Goal: Browse casually

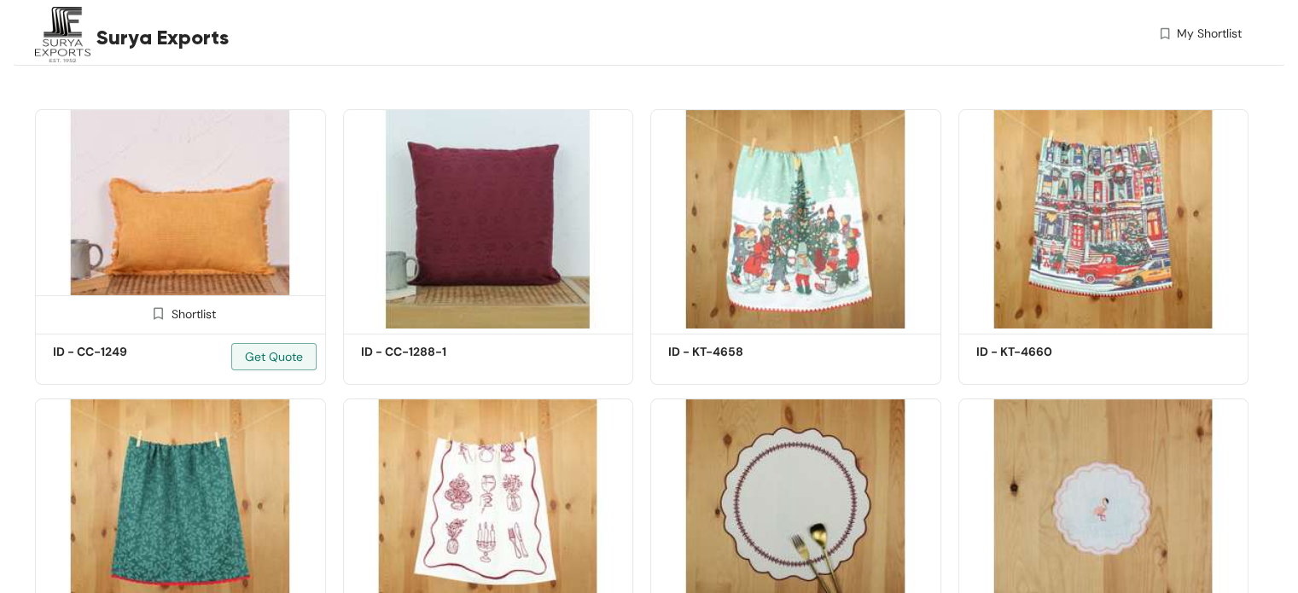
scroll to position [427, 0]
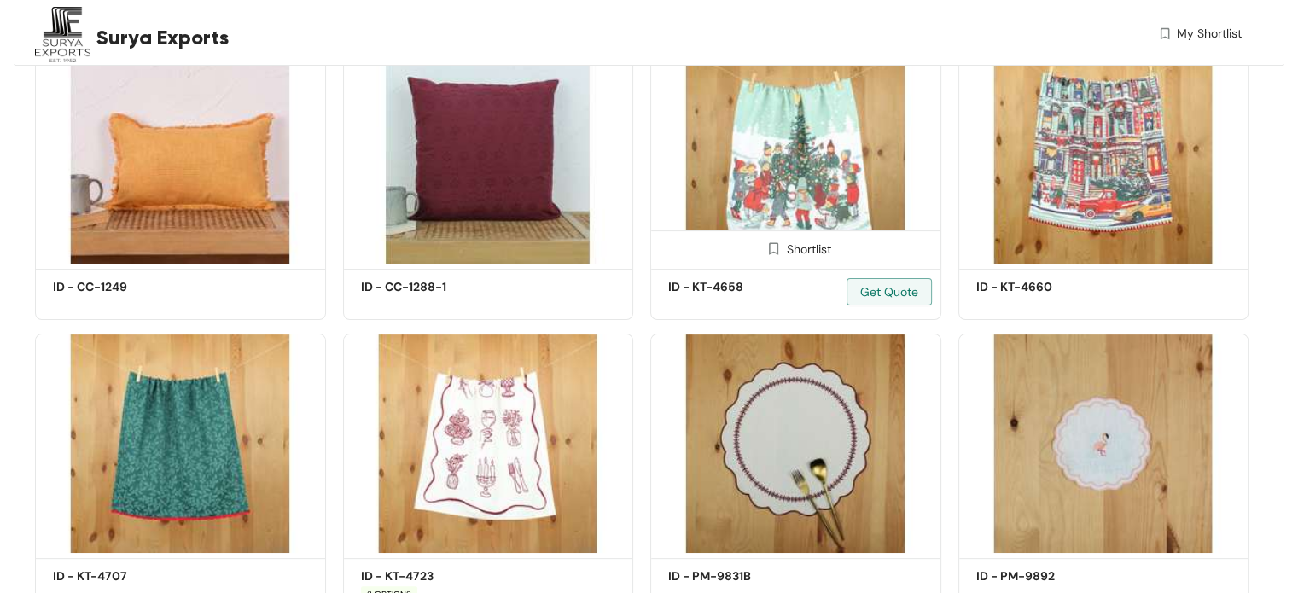
click at [797, 185] on img at bounding box center [795, 153] width 291 height 219
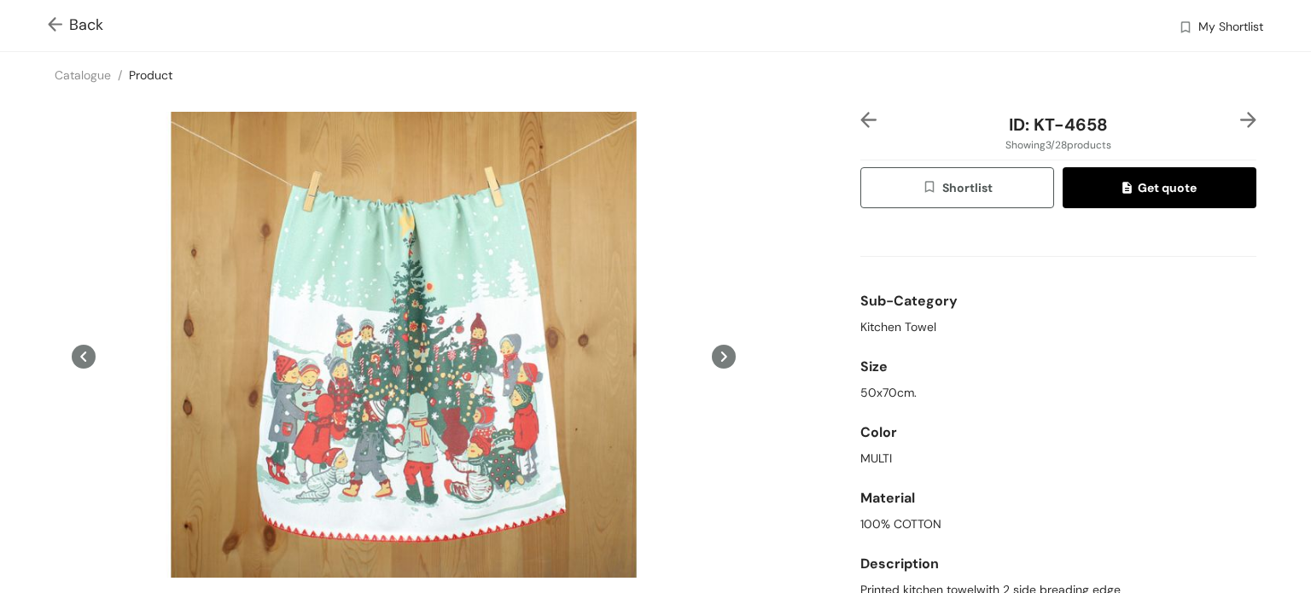
click at [58, 17] on img at bounding box center [58, 26] width 21 height 18
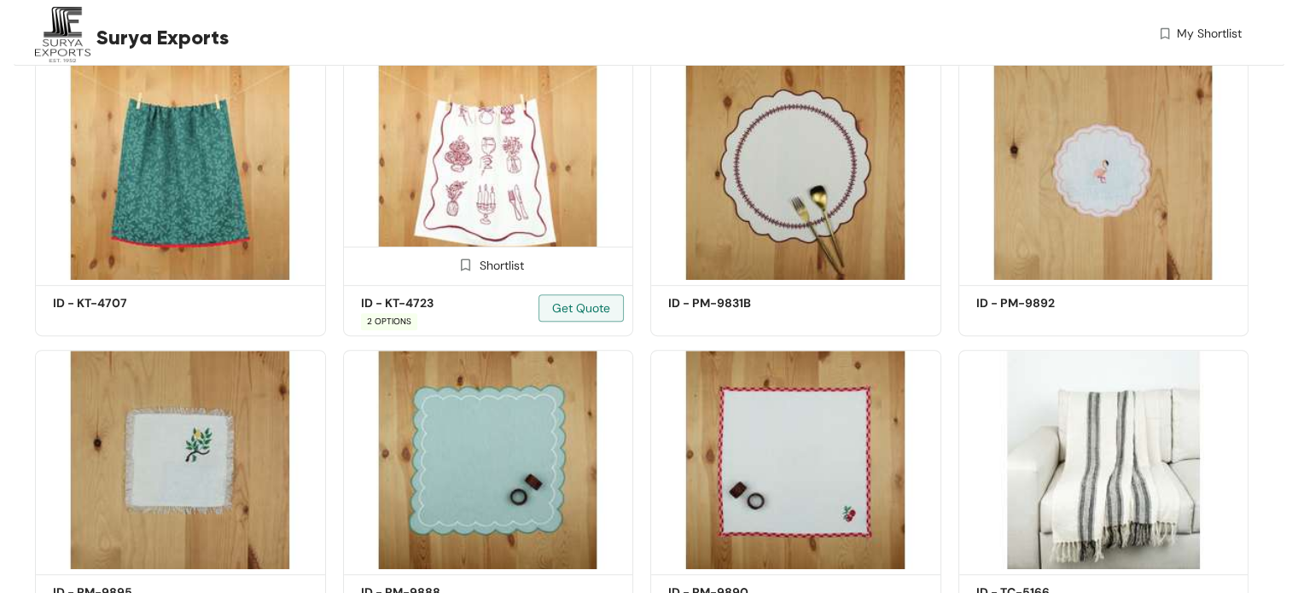
scroll to position [768, 0]
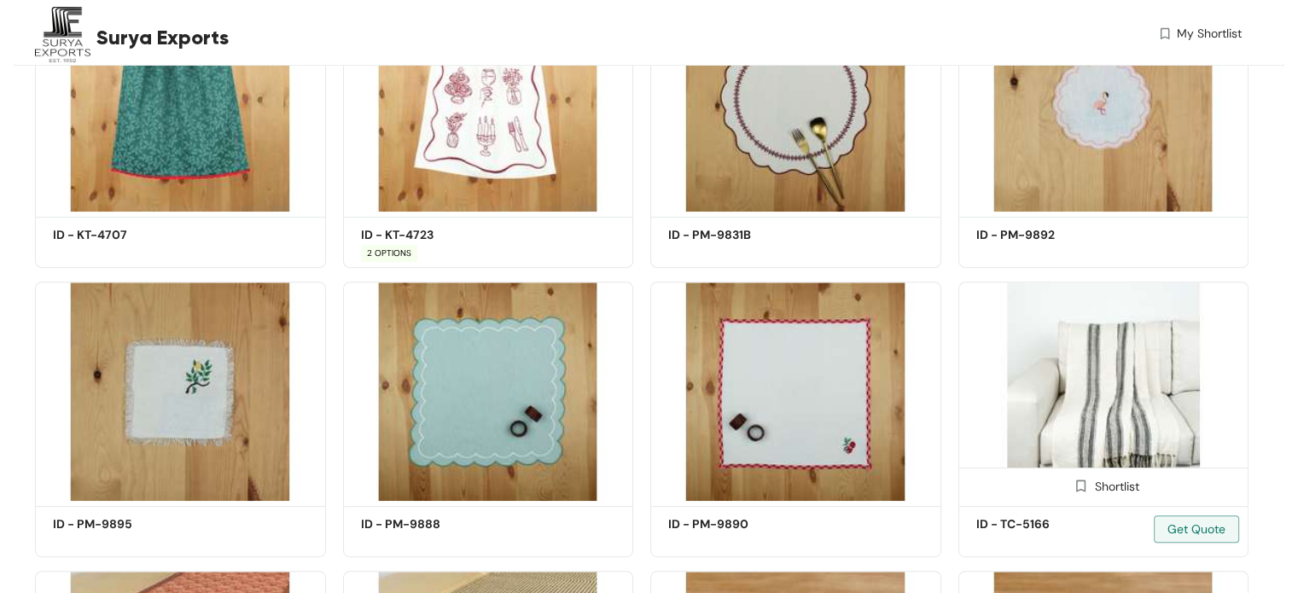
click at [1086, 402] on img at bounding box center [1103, 391] width 291 height 219
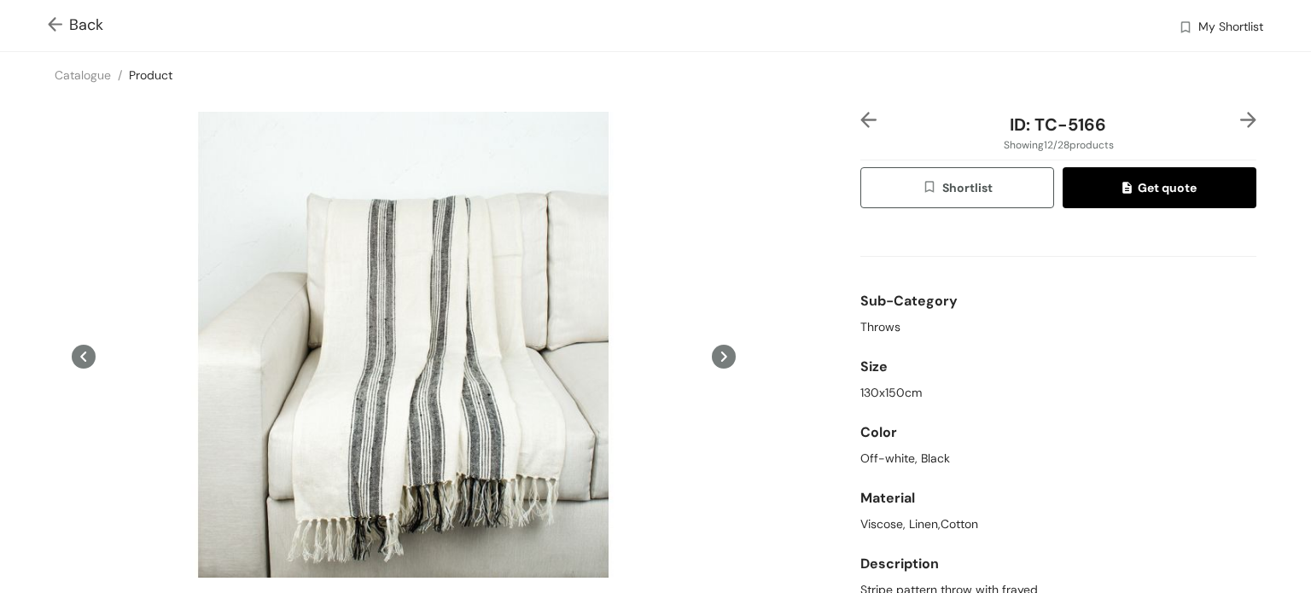
click at [44, 32] on div "Back My Shortlist" at bounding box center [655, 25] width 1311 height 51
click at [55, 34] on img at bounding box center [58, 26] width 21 height 18
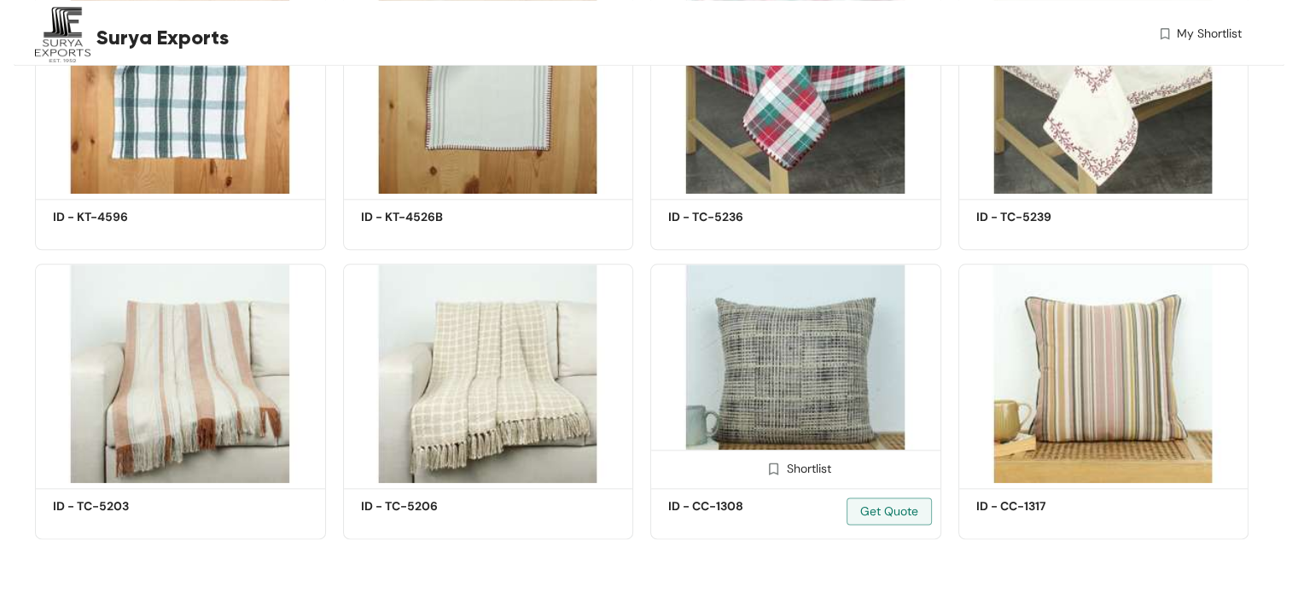
scroll to position [1946, 0]
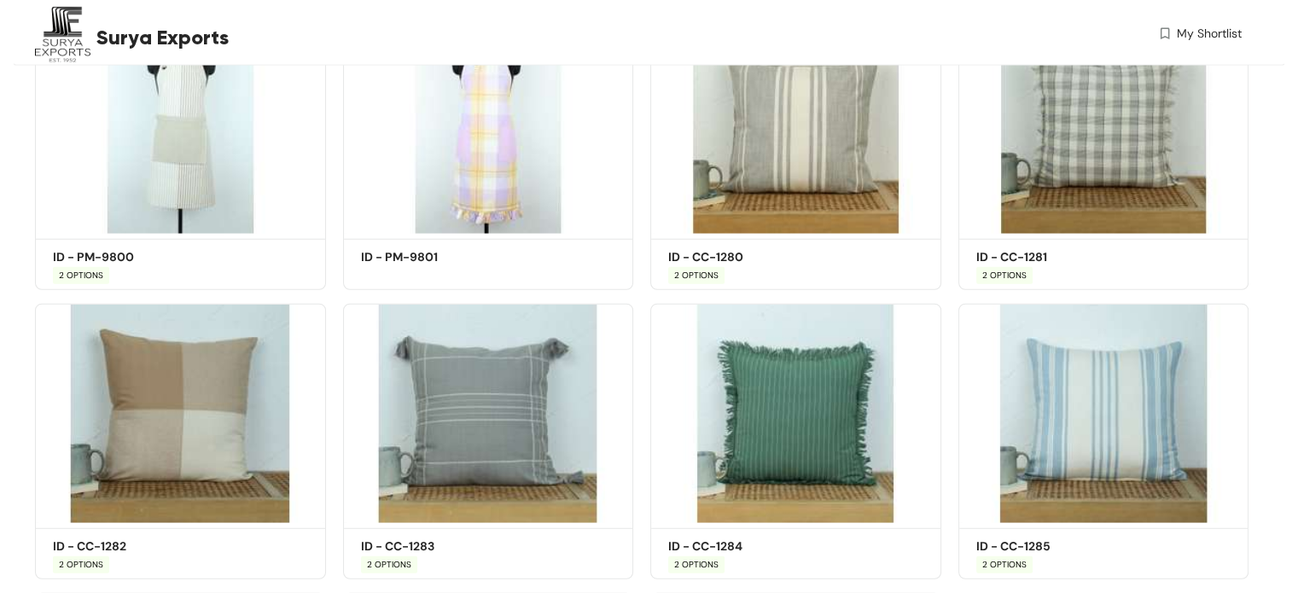
scroll to position [4466, 0]
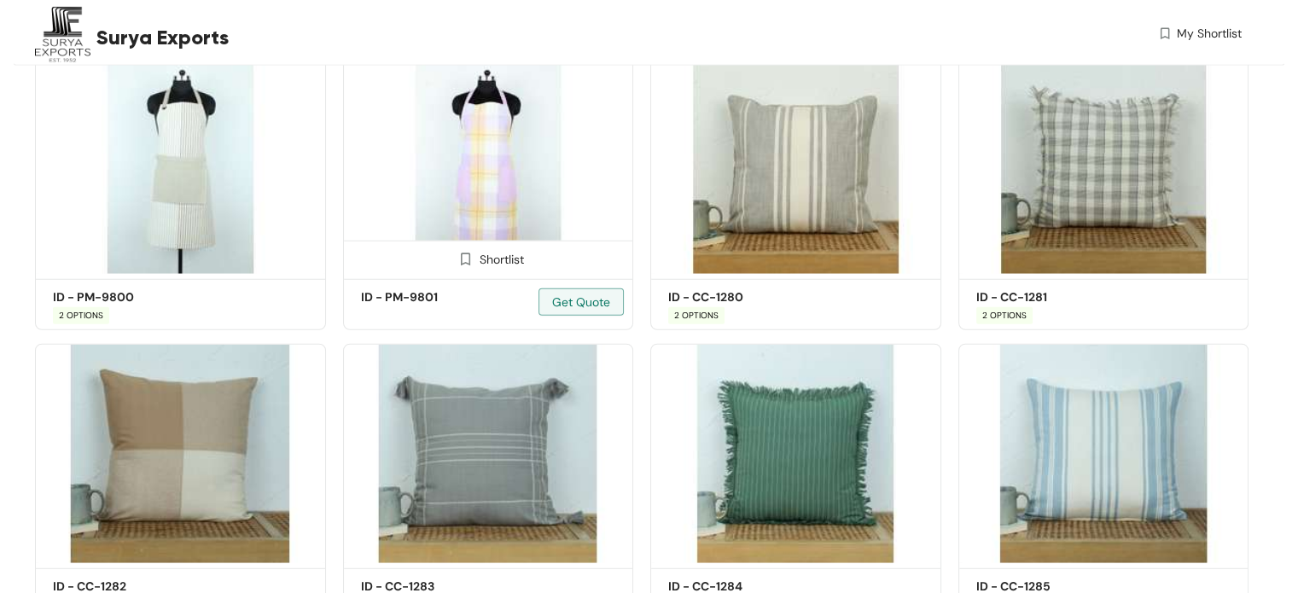
click at [562, 159] on img at bounding box center [488, 164] width 291 height 219
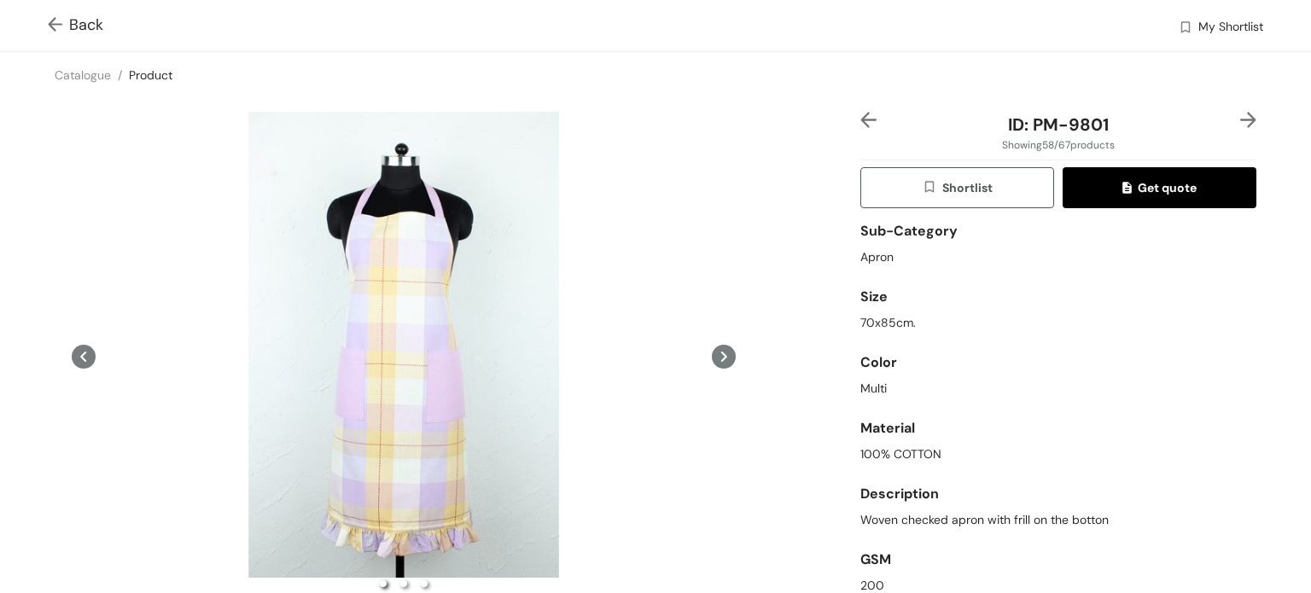
click at [52, 32] on img at bounding box center [58, 26] width 21 height 18
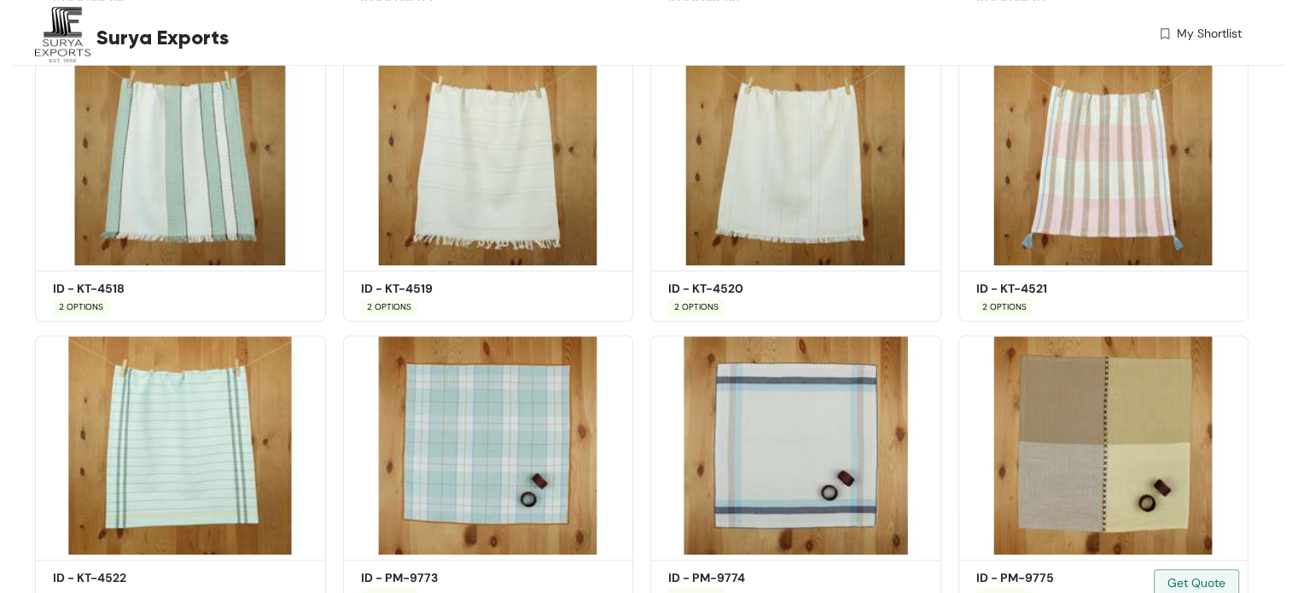
scroll to position [662, 0]
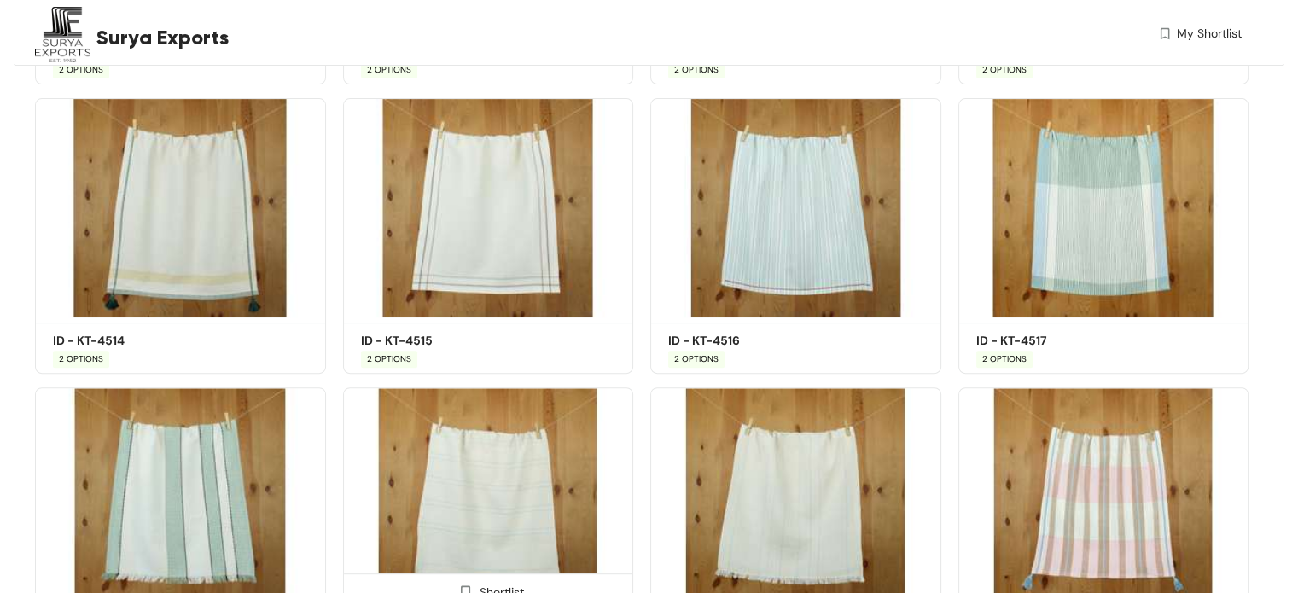
click at [507, 466] on img at bounding box center [488, 496] width 291 height 219
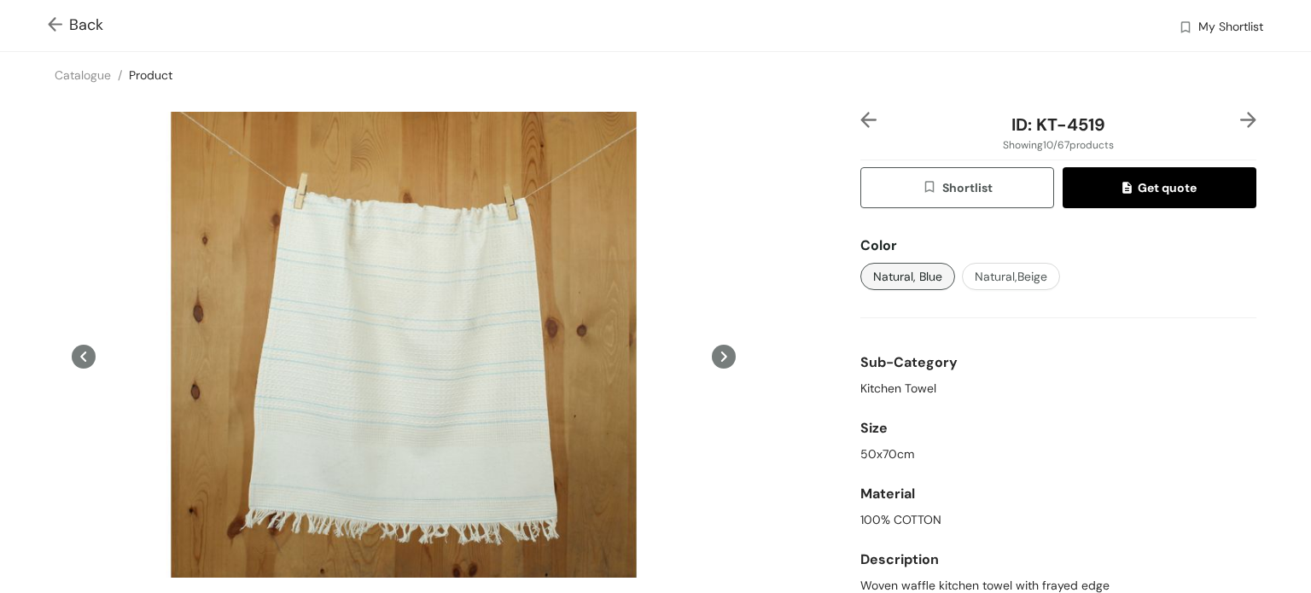
click at [64, 20] on img at bounding box center [58, 26] width 21 height 18
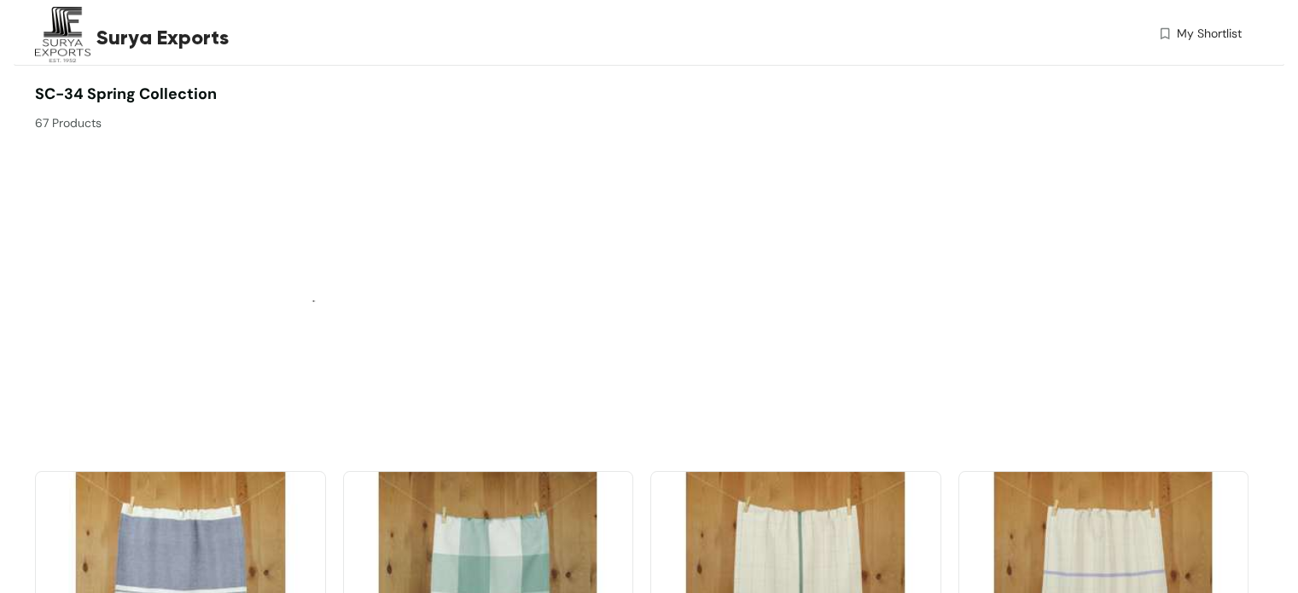
click at [810, 537] on img at bounding box center [795, 580] width 291 height 219
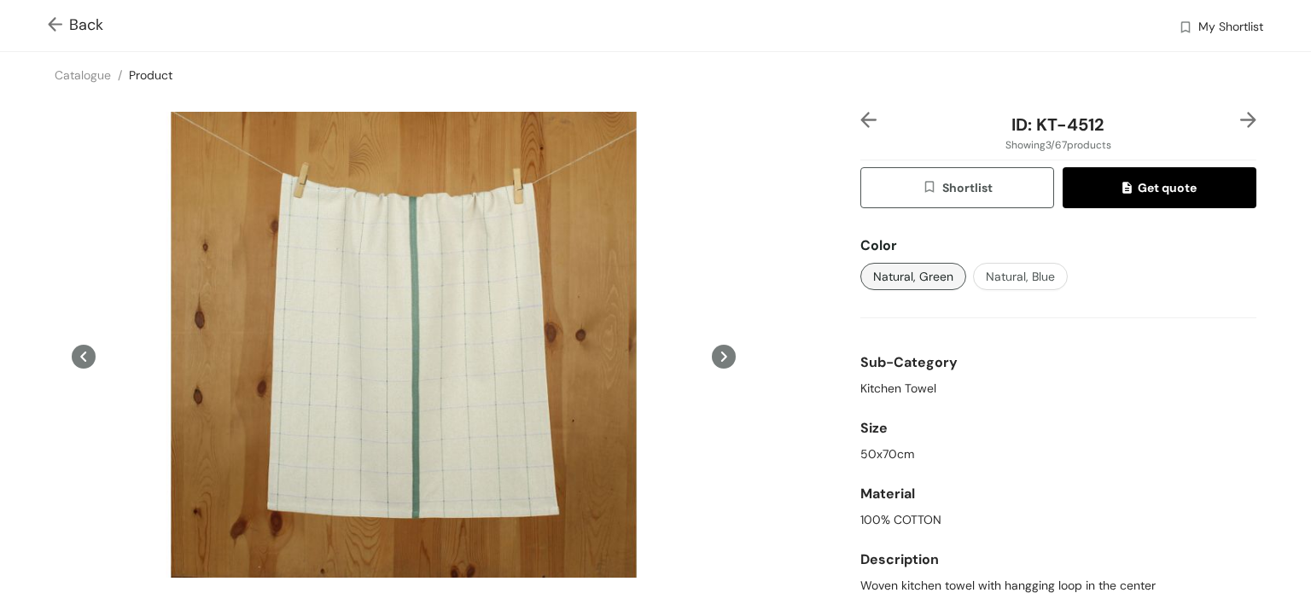
click at [51, 24] on img at bounding box center [58, 26] width 21 height 18
